Goal: Task Accomplishment & Management: Manage account settings

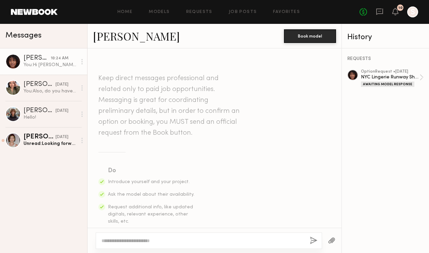
scroll to position [492, 0]
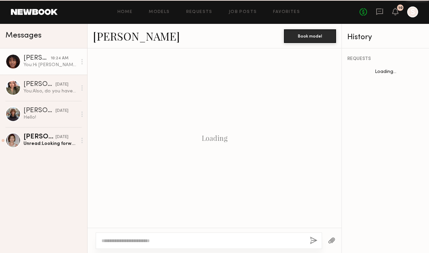
scroll to position [492, 0]
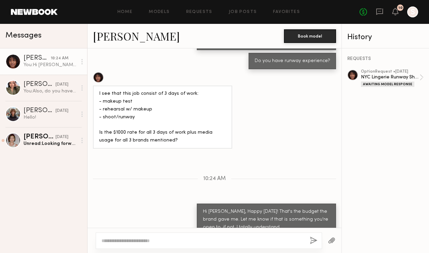
click at [399, 9] on div "10" at bounding box center [401, 8] width 4 height 4
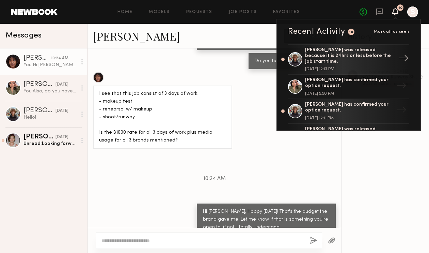
click at [367, 67] on div "September 12, 2025 @ 12:13 PM" at bounding box center [349, 69] width 89 height 4
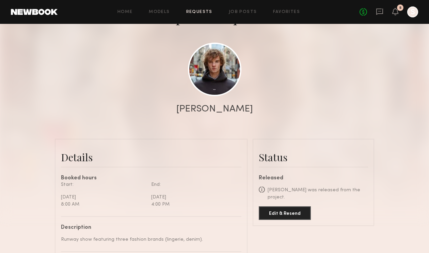
scroll to position [58, 0]
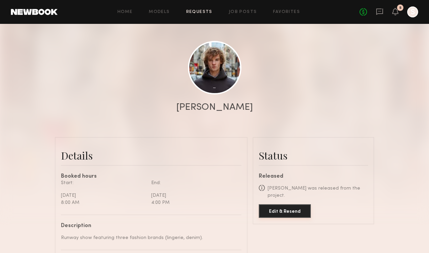
click at [292, 204] on button "Edit & Resend" at bounding box center [285, 211] width 52 height 14
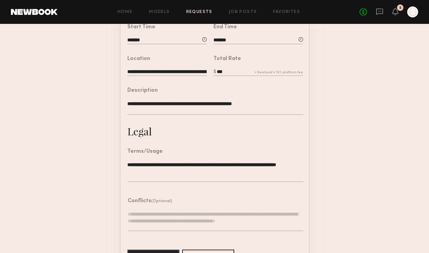
scroll to position [190, 0]
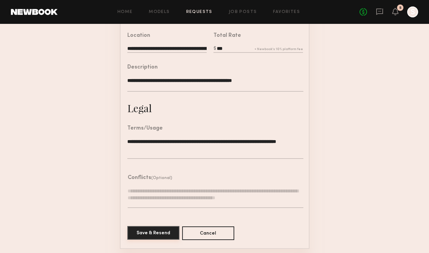
click at [157, 234] on button "Save & Resend" at bounding box center [153, 233] width 52 height 14
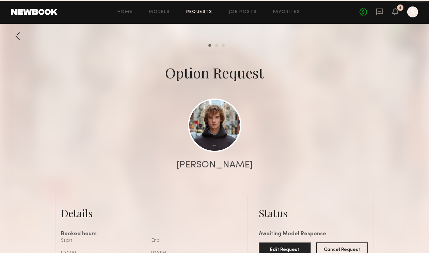
scroll to position [326, 0]
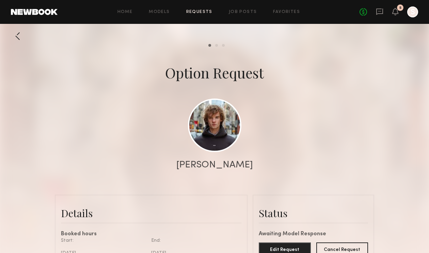
click at [18, 34] on div at bounding box center [18, 36] width 14 height 14
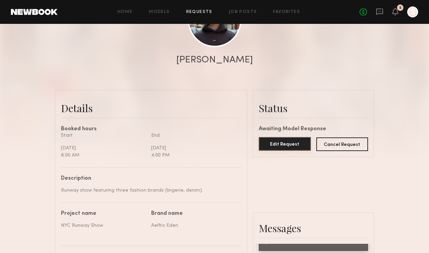
click at [289, 146] on button "Edit Request" at bounding box center [285, 144] width 52 height 14
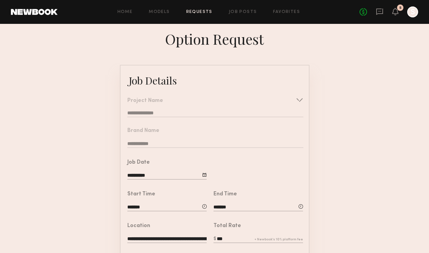
scroll to position [170, 0]
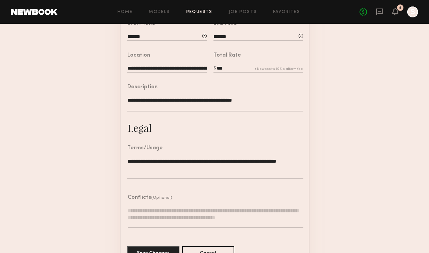
click at [230, 71] on input "***" at bounding box center [259, 68] width 90 height 7
type input "*"
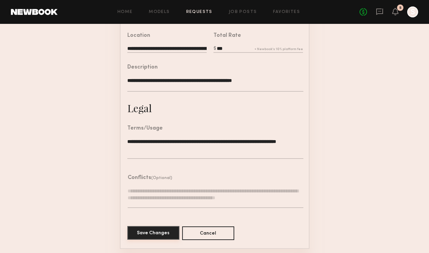
type input "***"
click at [157, 232] on button "Save Changes" at bounding box center [153, 233] width 52 height 14
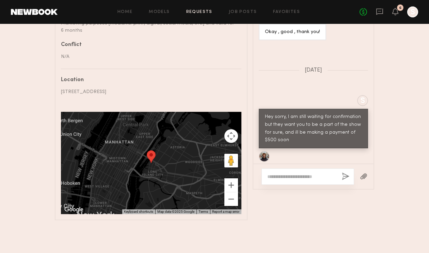
scroll to position [167, 0]
